Goal: Task Accomplishment & Management: Manage account settings

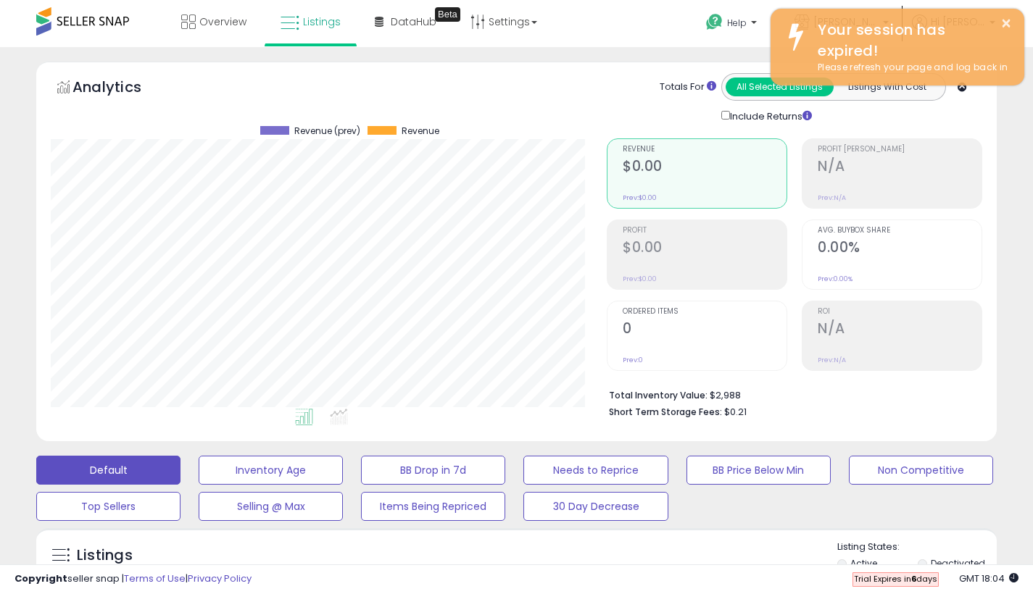
scroll to position [297, 556]
